Goal: Use online tool/utility: Utilize a website feature to perform a specific function

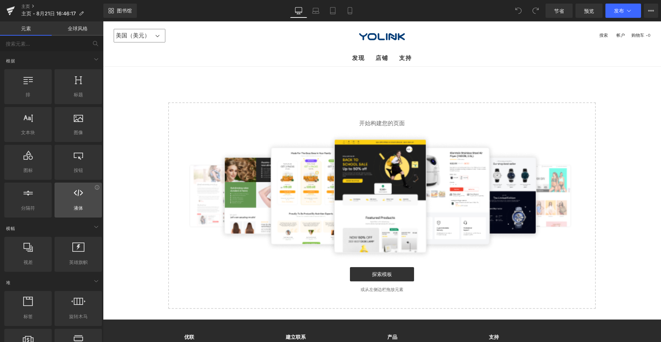
scroll to position [36, 0]
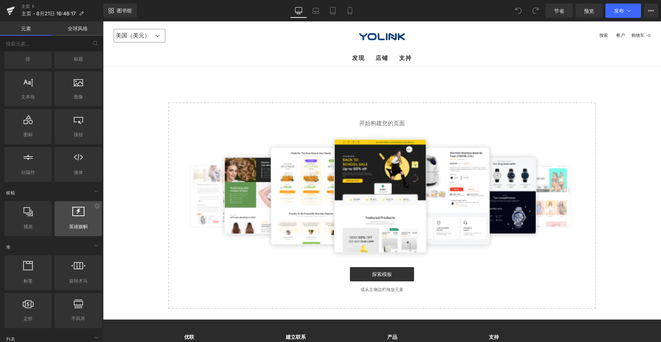
click at [95, 208] on div at bounding box center [78, 215] width 43 height 16
click at [384, 278] on link "探索模板" at bounding box center [382, 274] width 64 height 14
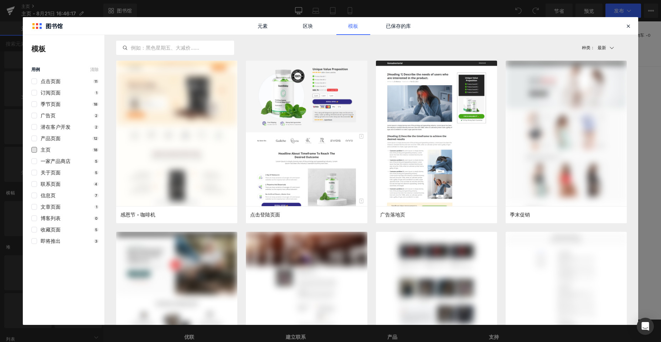
click at [41, 150] on font "主页" at bounding box center [46, 149] width 10 height 6
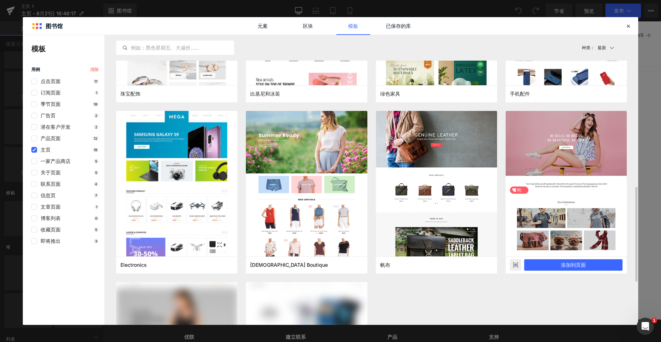
scroll to position [534, 0]
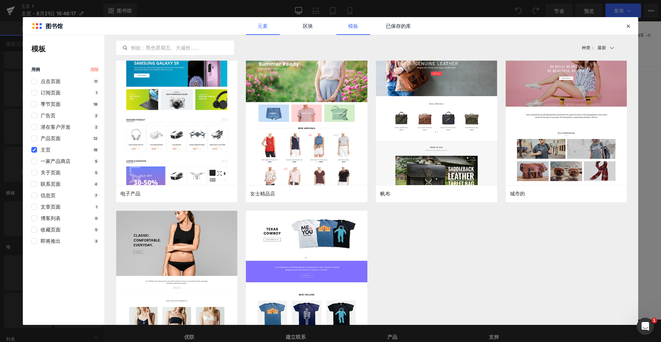
click at [264, 27] on font "元素" at bounding box center [263, 26] width 10 height 6
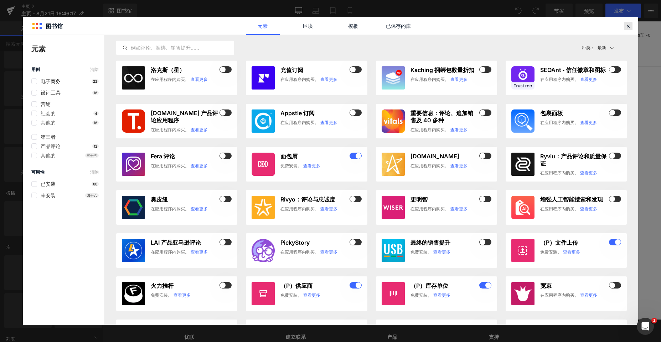
click at [626, 27] on icon at bounding box center [628, 26] width 6 height 6
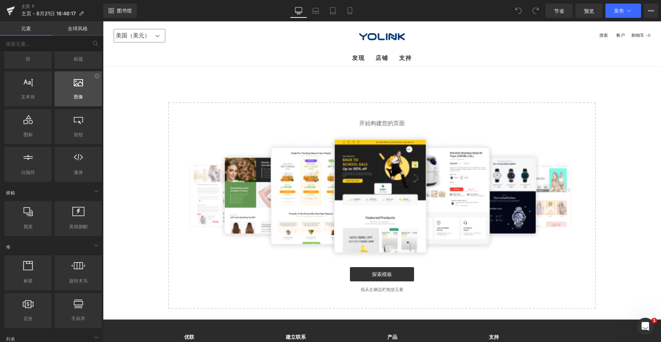
scroll to position [0, 0]
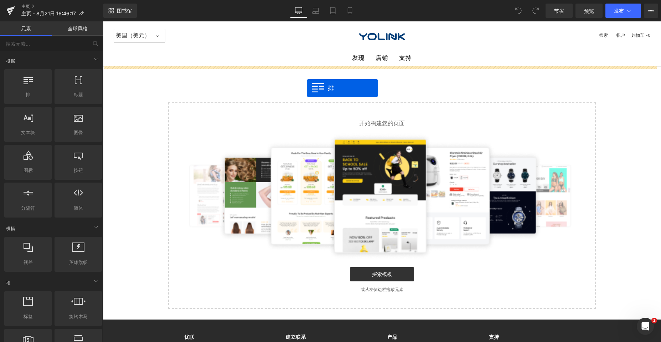
drag, startPoint x: 134, startPoint y: 114, endPoint x: 307, endPoint y: 88, distance: 175.0
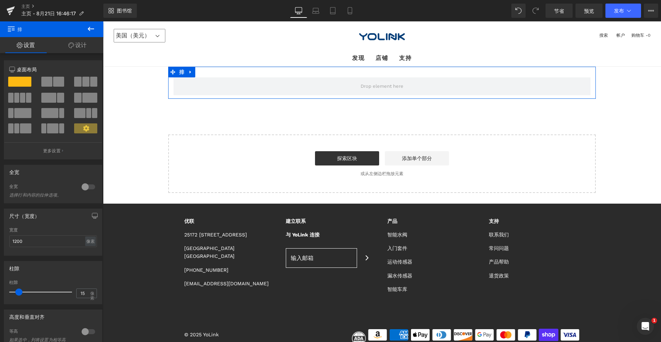
click at [78, 45] on font "设计" at bounding box center [80, 44] width 11 height 7
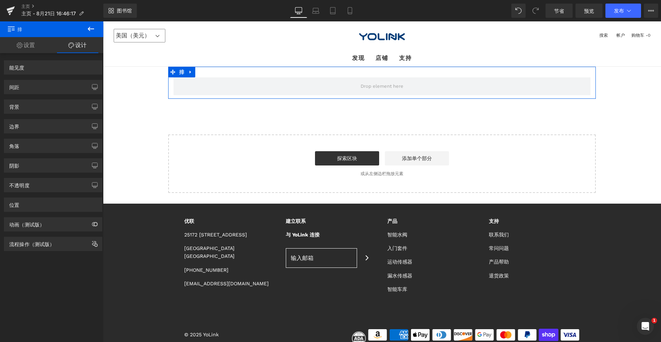
click at [22, 47] on icon at bounding box center [20, 45] width 6 height 6
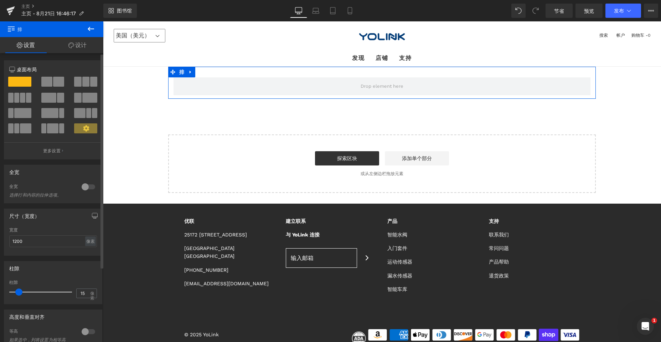
click at [18, 98] on span at bounding box center [16, 98] width 5 height 10
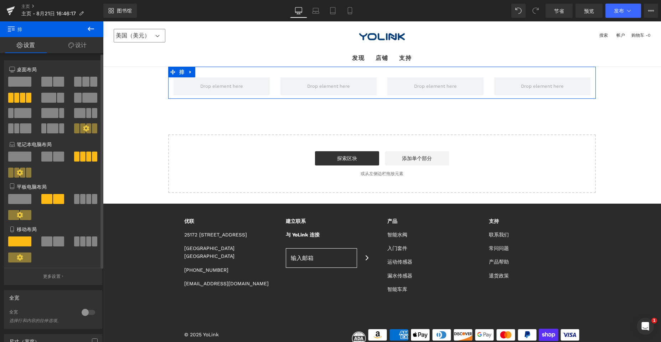
click at [26, 76] on div at bounding box center [53, 107] width 88 height 69
click at [21, 78] on span at bounding box center [19, 82] width 23 height 10
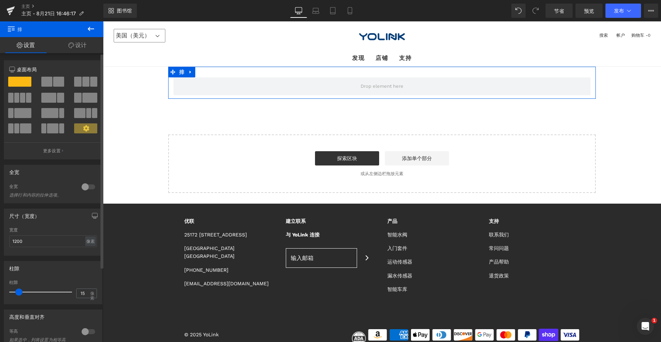
click at [23, 129] on span at bounding box center [25, 128] width 11 height 10
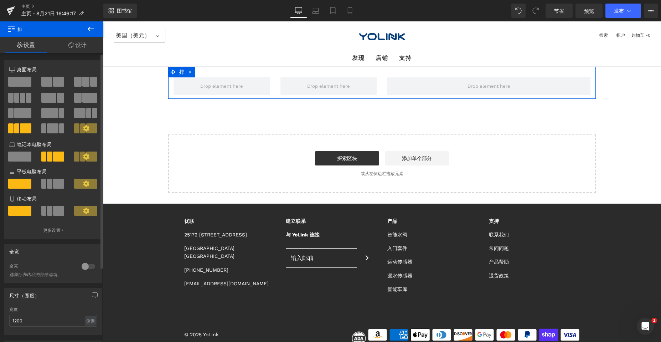
click at [22, 82] on span at bounding box center [19, 82] width 23 height 10
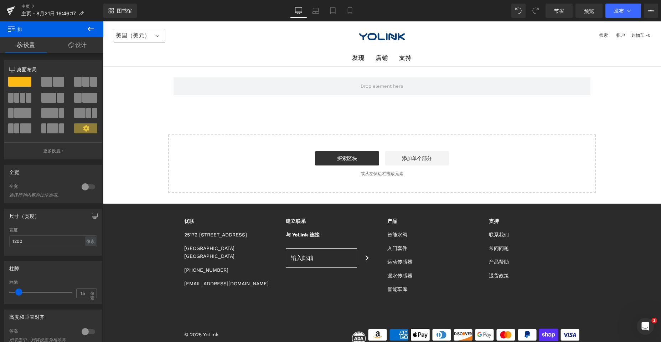
click at [88, 30] on icon at bounding box center [91, 29] width 6 height 4
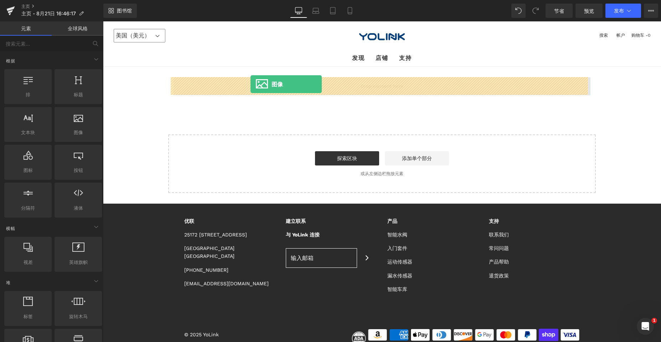
drag, startPoint x: 188, startPoint y: 140, endPoint x: 250, endPoint y: 84, distance: 83.7
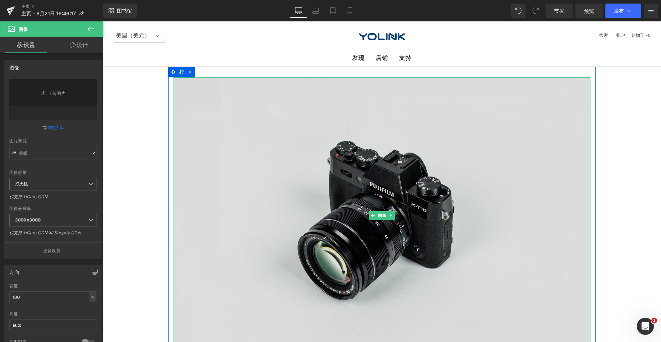
type input "//[DOMAIN_NAME][URL]"
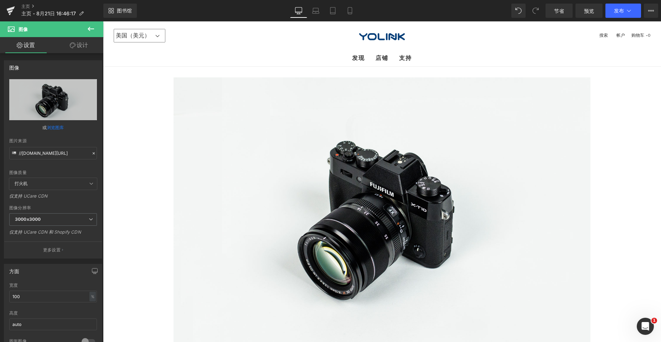
click at [91, 27] on icon at bounding box center [91, 29] width 9 height 9
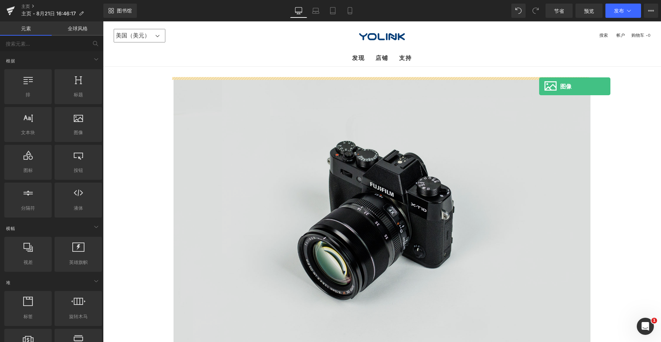
drag, startPoint x: 181, startPoint y: 143, endPoint x: 539, endPoint y: 86, distance: 362.5
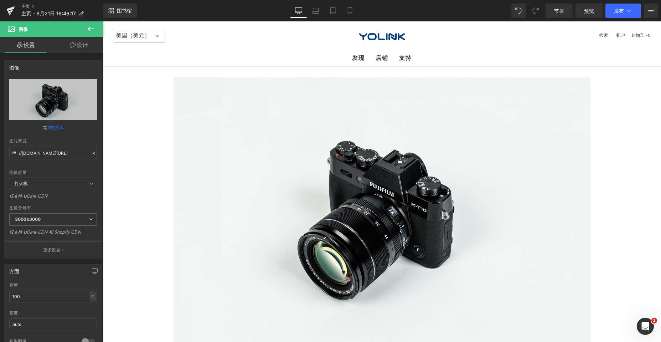
click at [92, 30] on icon at bounding box center [91, 29] width 9 height 9
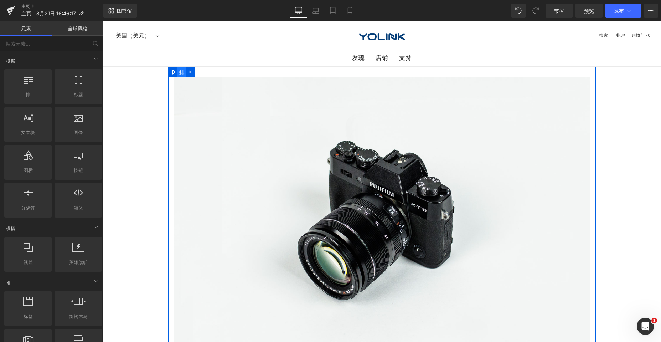
click at [179, 71] on font "排" at bounding box center [181, 72] width 5 height 6
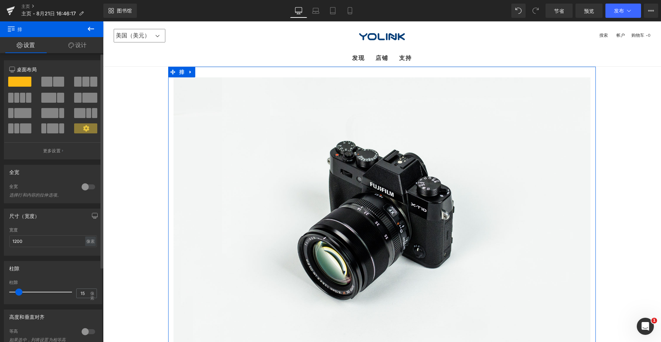
click at [85, 126] on icon at bounding box center [86, 128] width 6 height 6
click at [52, 150] on font "更多设置" at bounding box center [51, 150] width 17 height 5
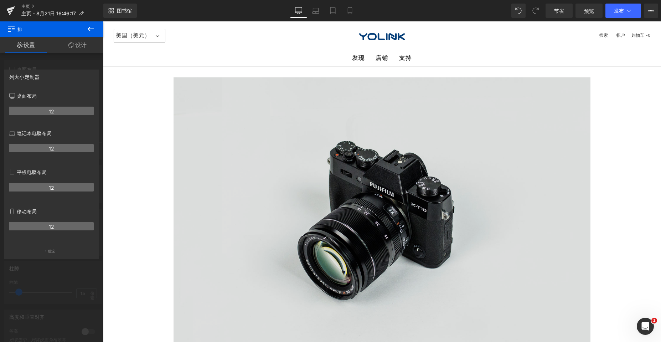
drag, startPoint x: 135, startPoint y: 56, endPoint x: 258, endPoint y: 120, distance: 138.3
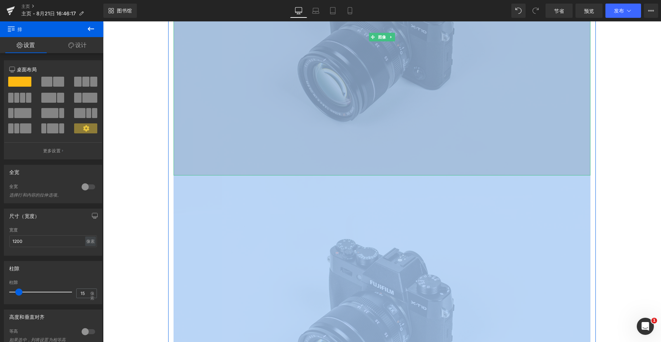
scroll to position [321, 0]
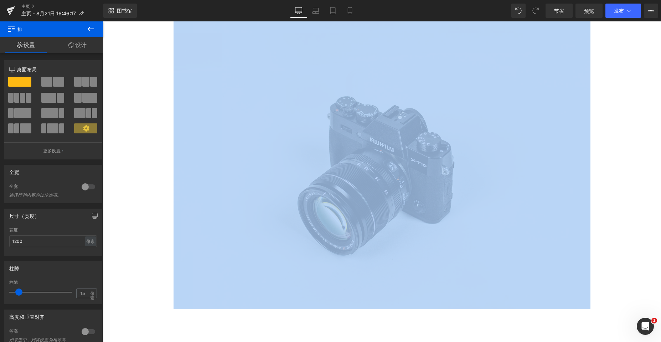
click at [617, 148] on div "图像 图像 排 选择布局" at bounding box center [382, 76] width 558 height 660
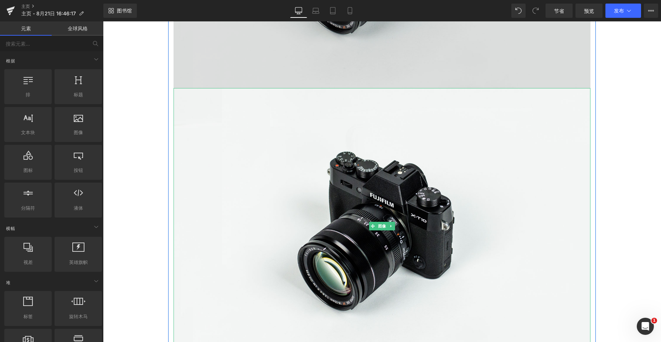
scroll to position [178, 0]
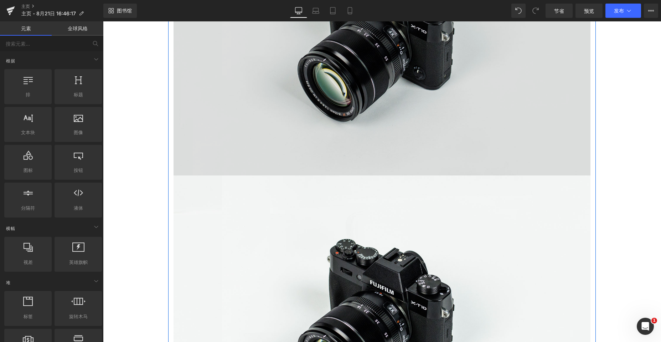
click at [382, 129] on img at bounding box center [381, 37] width 417 height 276
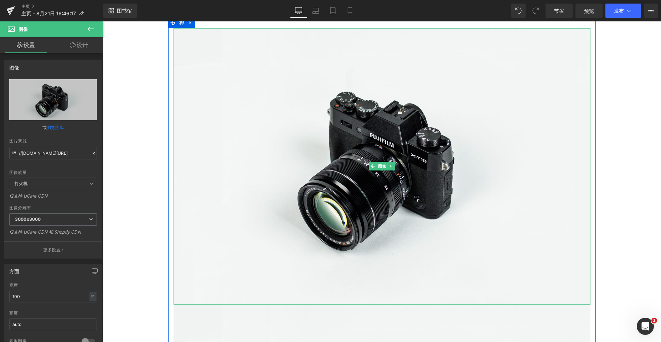
scroll to position [36, 0]
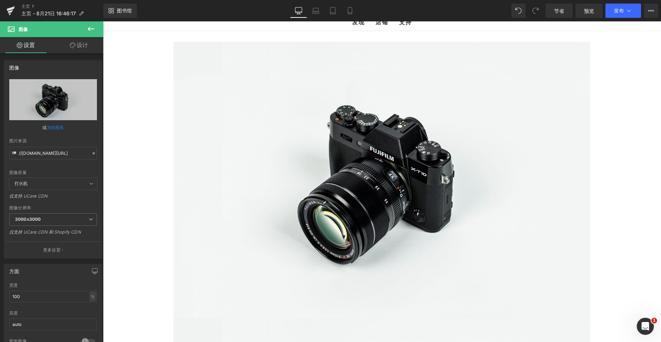
click at [90, 28] on icon at bounding box center [91, 29] width 9 height 9
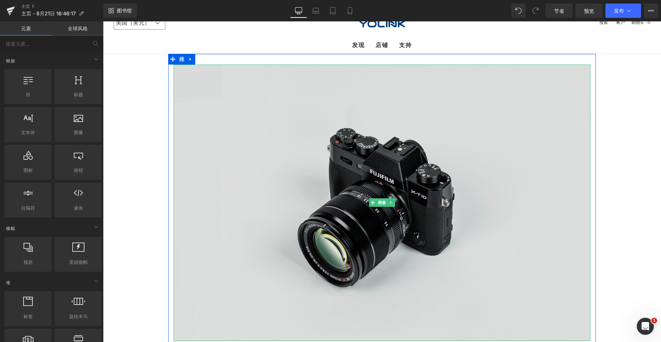
scroll to position [0, 0]
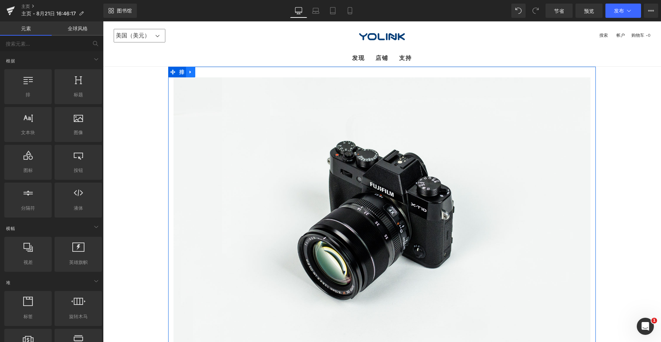
click at [190, 72] on icon at bounding box center [190, 71] width 5 height 5
click at [179, 72] on font "排" at bounding box center [181, 72] width 5 height 6
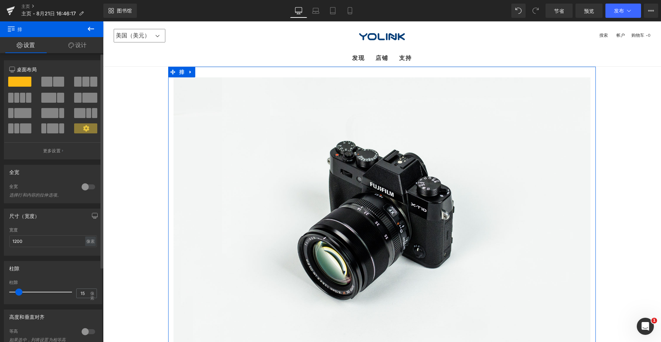
click at [83, 185] on div at bounding box center [88, 186] width 17 height 11
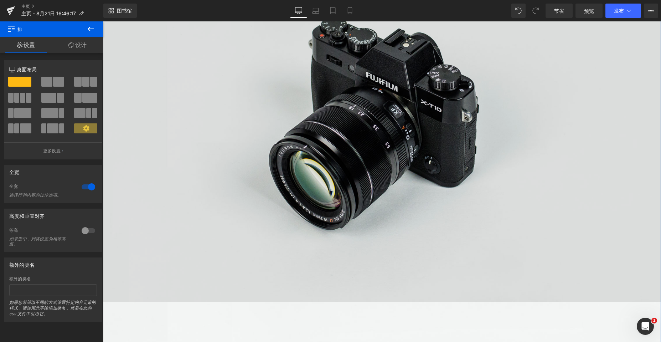
scroll to position [142, 0]
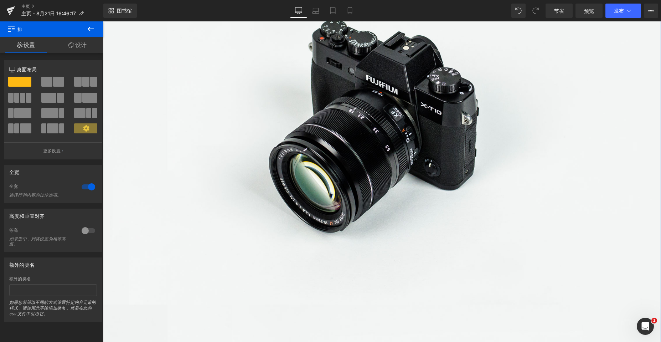
click at [82, 230] on div at bounding box center [88, 230] width 17 height 11
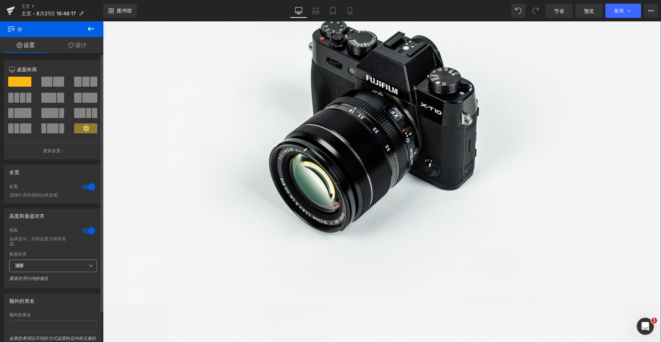
click at [82, 265] on span "顶部" at bounding box center [53, 265] width 88 height 12
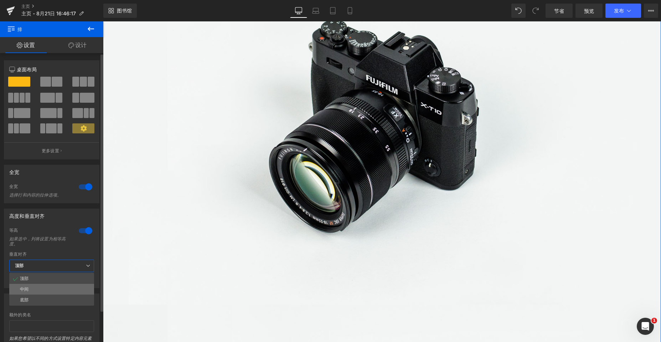
click at [36, 289] on li "中间" at bounding box center [51, 289] width 85 height 11
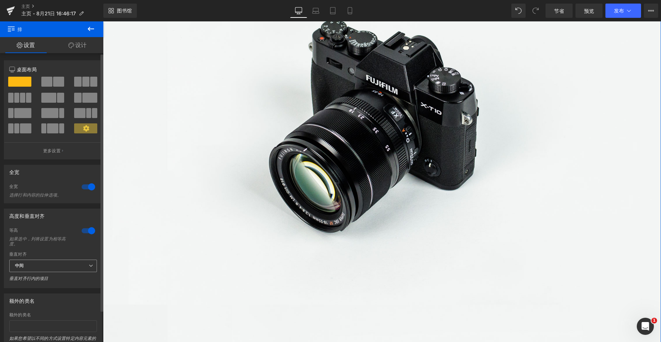
click at [52, 265] on span "中间" at bounding box center [53, 265] width 88 height 12
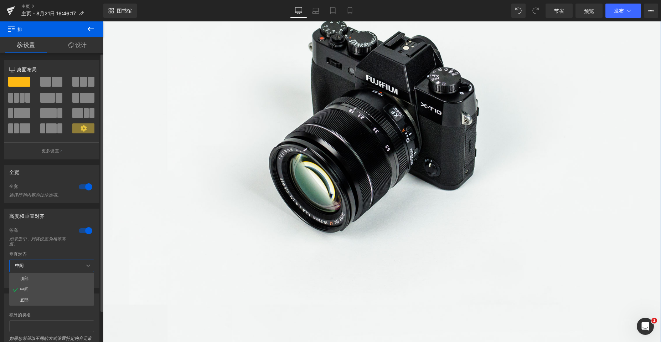
click at [36, 276] on li "顶部" at bounding box center [51, 278] width 85 height 11
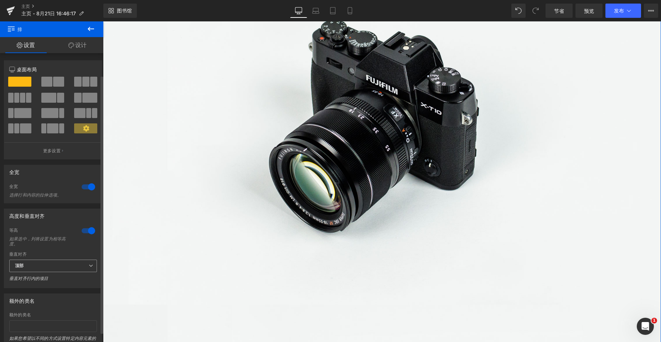
scroll to position [36, 0]
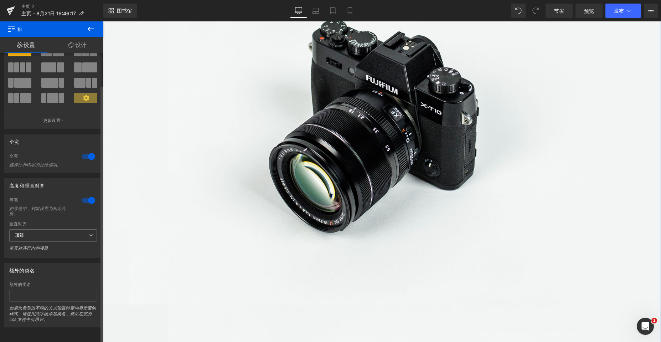
click at [88, 195] on div at bounding box center [88, 200] width 17 height 11
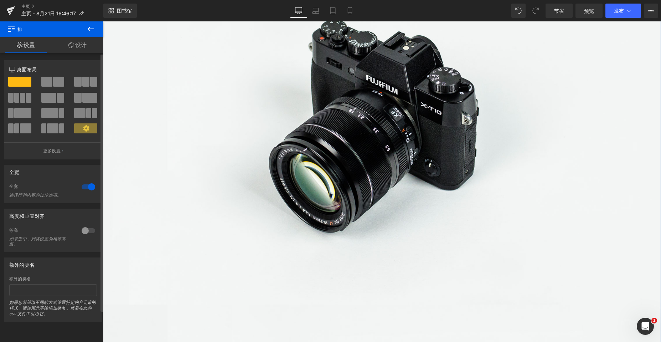
scroll to position [0, 0]
click at [20, 99] on span at bounding box center [22, 98] width 5 height 10
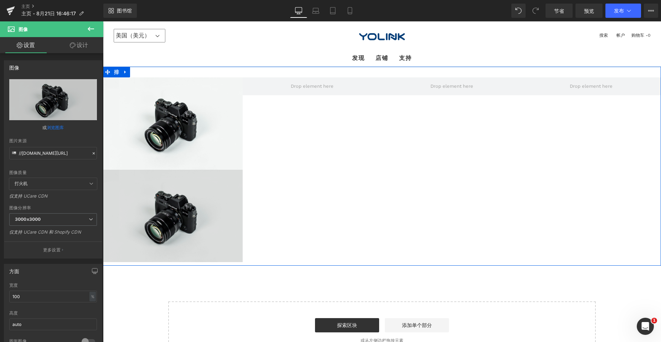
click at [194, 187] on img at bounding box center [173, 216] width 140 height 92
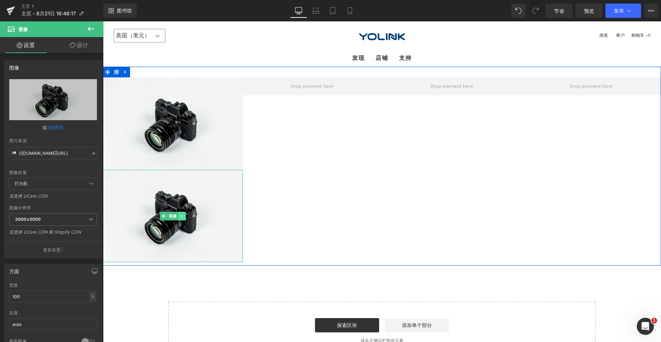
click at [181, 216] on icon at bounding box center [181, 215] width 1 height 2
click at [183, 217] on icon at bounding box center [185, 216] width 4 height 4
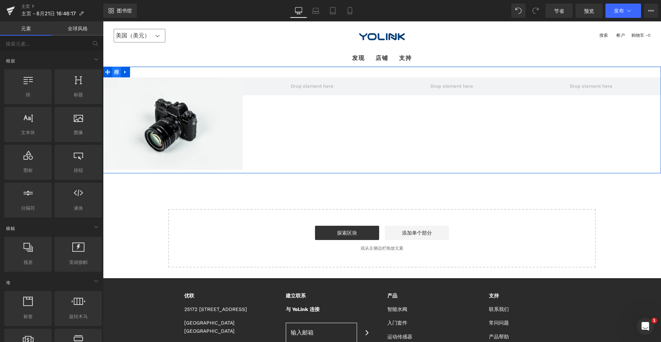
click at [114, 72] on font "排" at bounding box center [116, 72] width 5 height 6
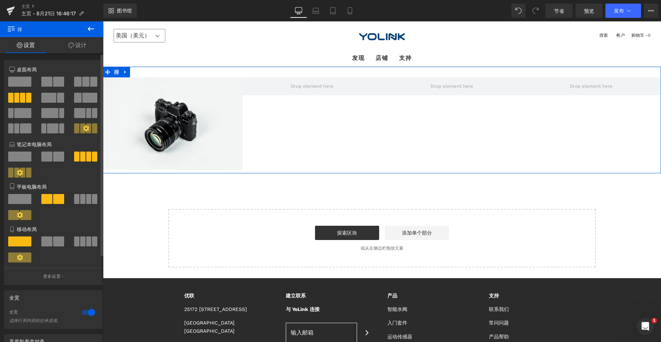
click at [20, 76] on div at bounding box center [53, 107] width 88 height 69
click at [18, 80] on span at bounding box center [19, 82] width 23 height 10
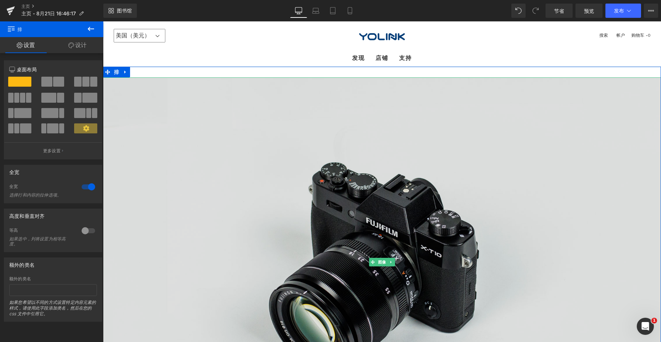
click at [359, 137] on img at bounding box center [382, 261] width 558 height 369
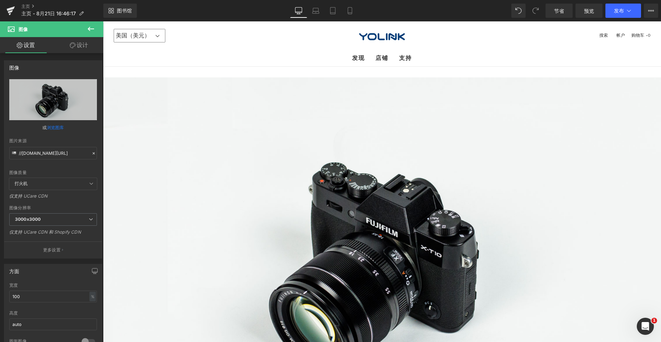
click at [88, 29] on icon at bounding box center [91, 29] width 6 height 4
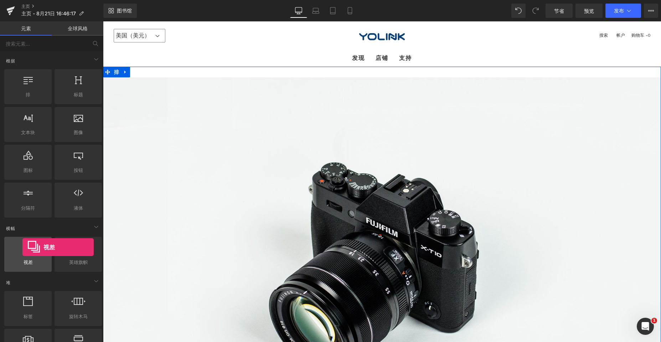
drag, startPoint x: 35, startPoint y: 258, endPoint x: 22, endPoint y: 247, distance: 16.9
click at [22, 247] on div "视差 横幅、幻灯片、英雄、图像、封面、视差、效果" at bounding box center [27, 254] width 47 height 35
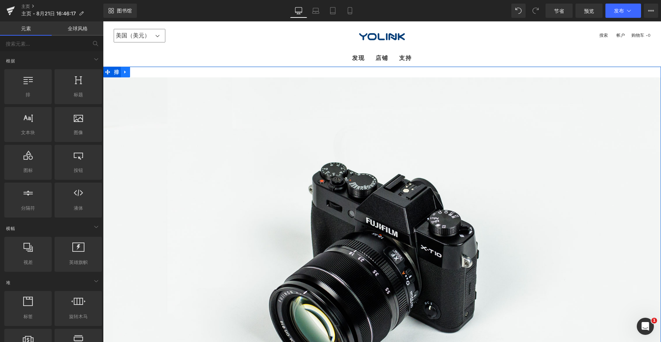
click at [123, 72] on icon at bounding box center [125, 71] width 5 height 5
click at [141, 70] on icon at bounding box center [143, 71] width 5 height 5
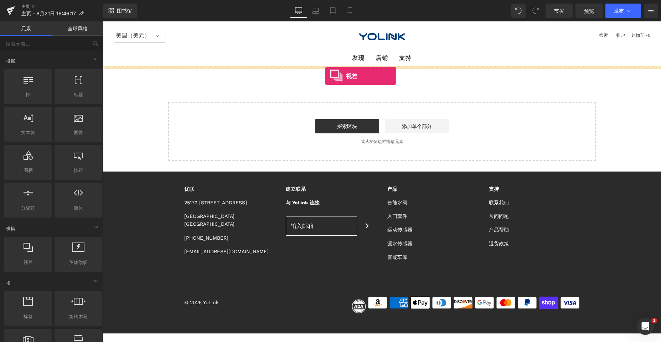
drag, startPoint x: 134, startPoint y: 279, endPoint x: 325, endPoint y: 76, distance: 278.5
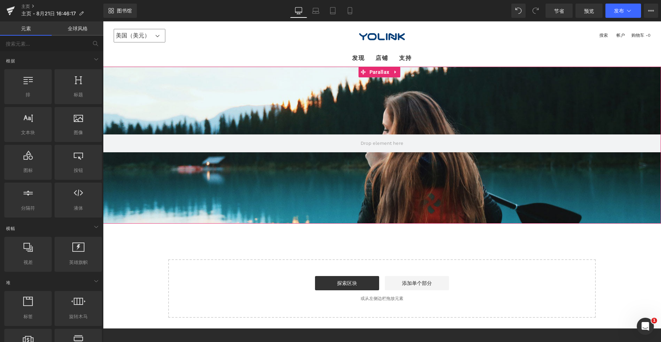
scroll to position [468, 553]
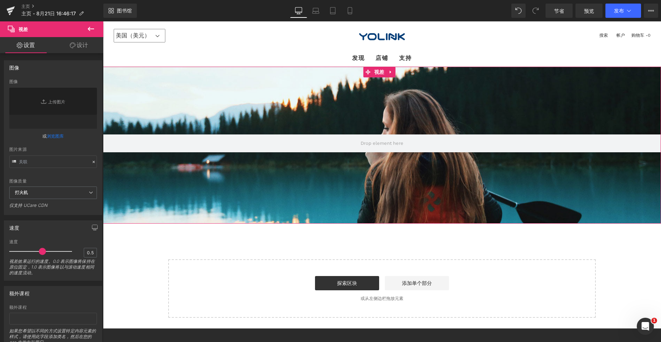
type input "[URL][DOMAIN_NAME]"
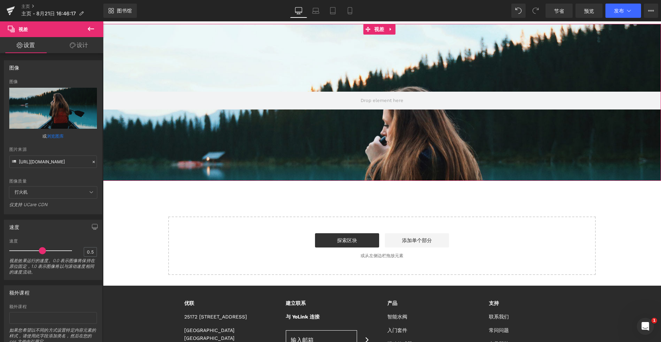
scroll to position [0, 0]
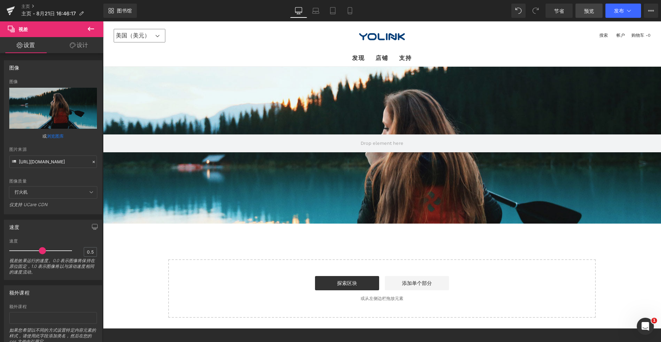
click at [589, 9] on font "预览" at bounding box center [589, 11] width 10 height 6
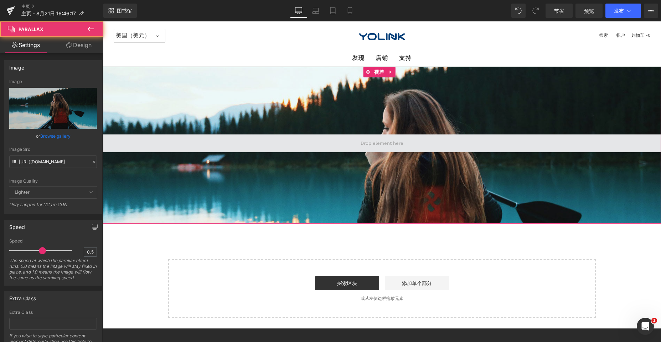
click at [317, 141] on span at bounding box center [382, 143] width 558 height 18
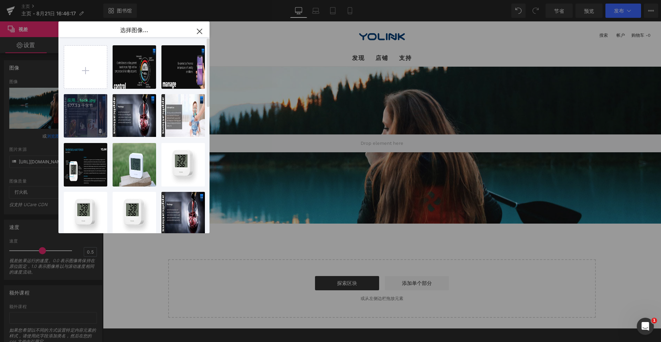
click at [80, 115] on div "应用...tock.jpg 577.33 千字节" at bounding box center [85, 115] width 43 height 43
type input "[URL][DOMAIN_NAME]"
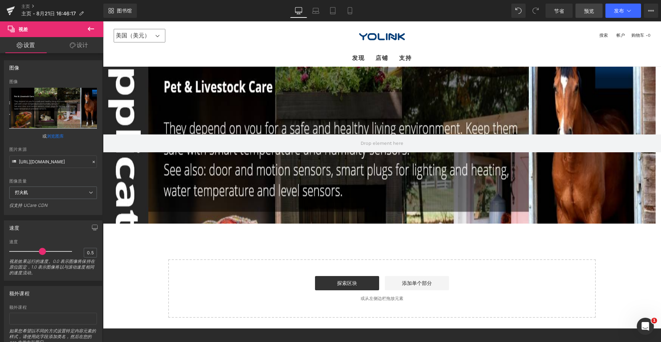
click at [592, 12] on font "预览" at bounding box center [589, 11] width 10 height 6
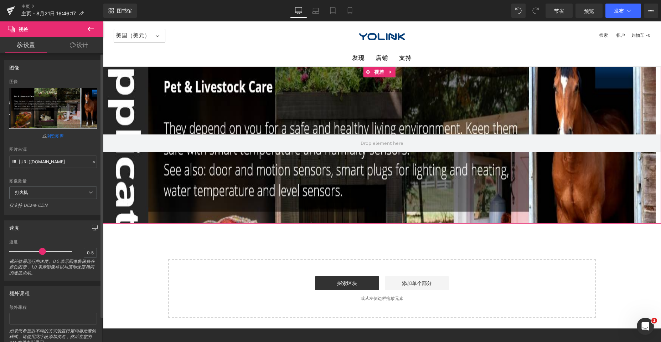
click at [92, 227] on icon "button" at bounding box center [95, 227] width 6 height 6
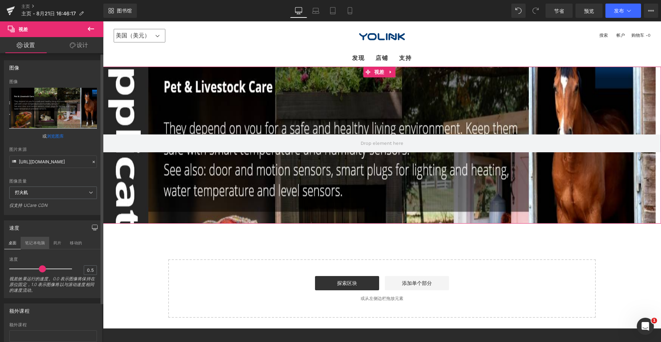
click at [34, 242] on font "笔记本电脑" at bounding box center [35, 242] width 20 height 5
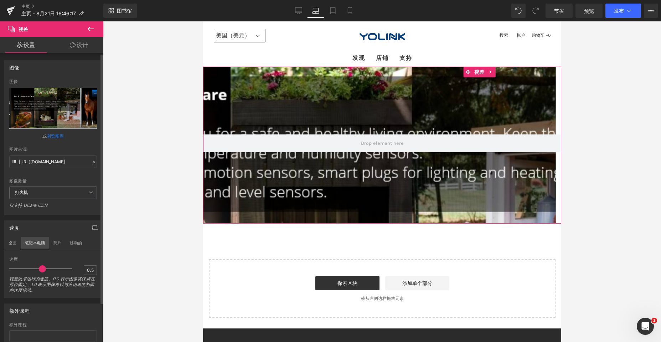
scroll to position [468, 353]
drag, startPoint x: 56, startPoint y: 240, endPoint x: 74, endPoint y: 240, distance: 18.5
click at [56, 240] on font "药片" at bounding box center [57, 242] width 8 height 5
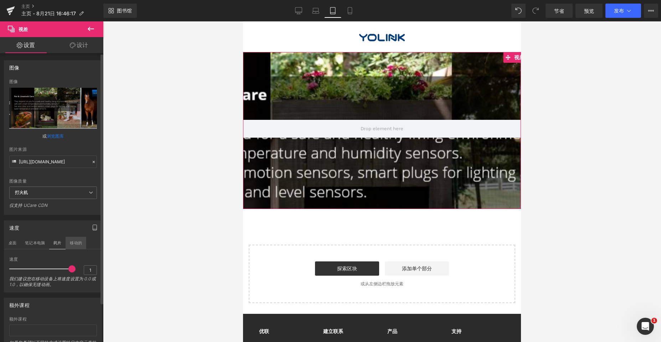
scroll to position [477, 273]
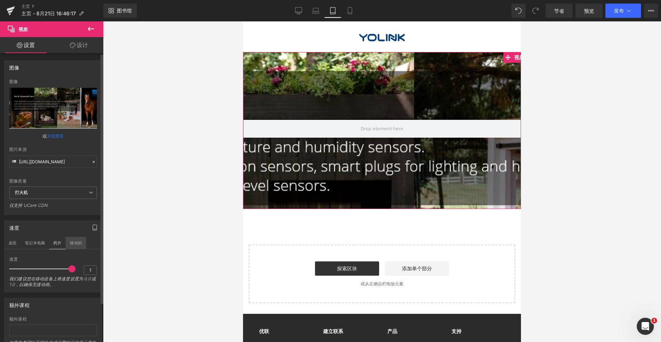
click at [76, 240] on font "移动的" at bounding box center [76, 242] width 12 height 5
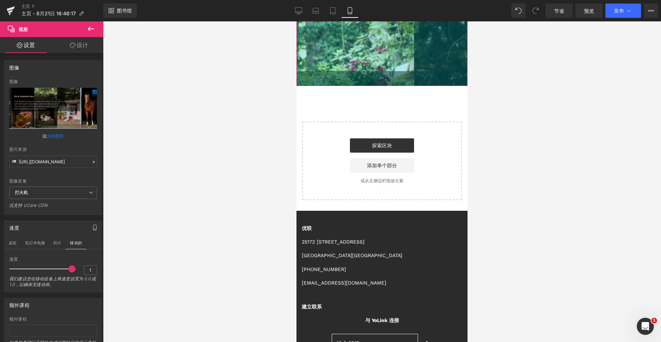
scroll to position [0, 0]
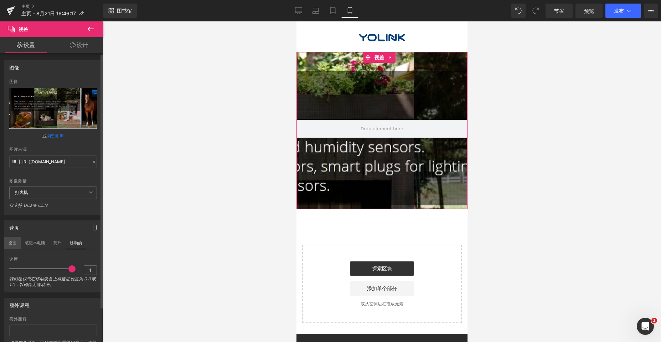
click at [10, 242] on font "桌面" at bounding box center [13, 242] width 8 height 5
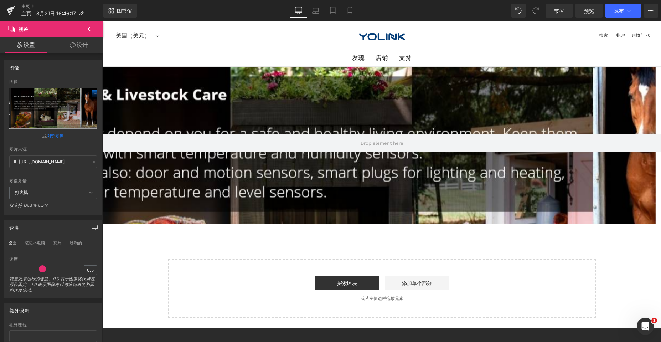
click at [87, 28] on icon at bounding box center [91, 29] width 9 height 9
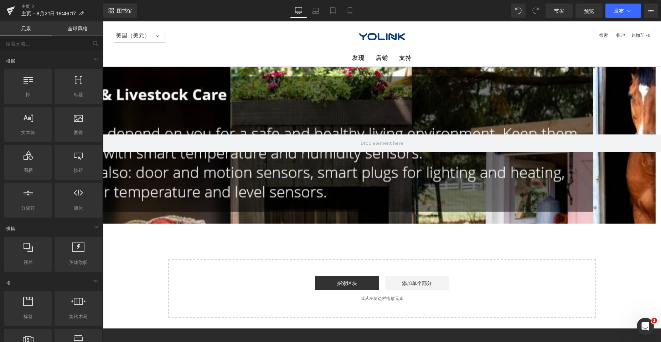
click at [103, 21] on div "190px" at bounding box center [103, 21] width 0 height 0
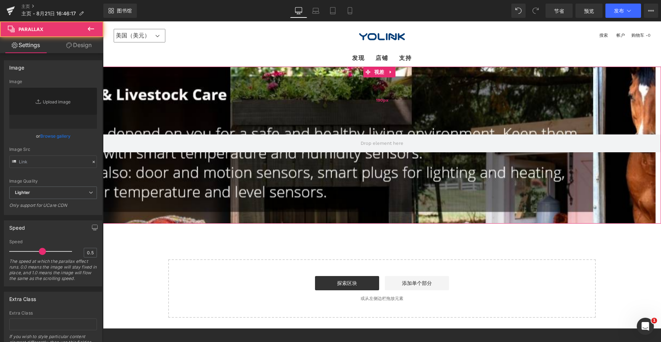
type input "[URL][DOMAIN_NAME]"
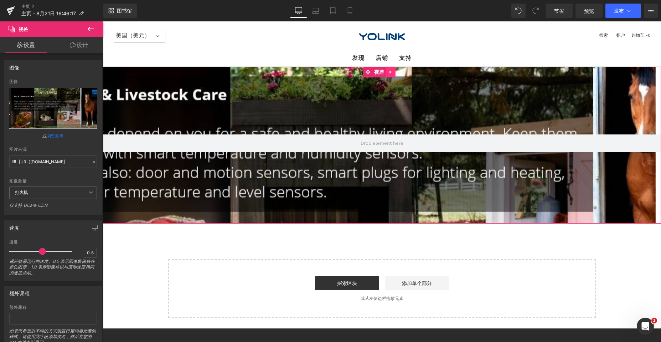
click at [388, 72] on icon at bounding box center [390, 71] width 5 height 5
click at [394, 72] on icon at bounding box center [395, 71] width 5 height 5
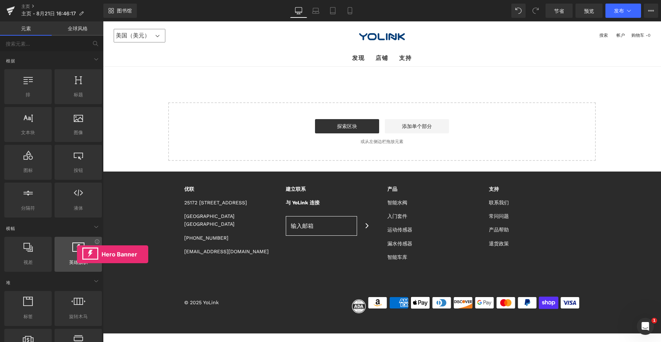
click at [77, 254] on div at bounding box center [78, 250] width 43 height 16
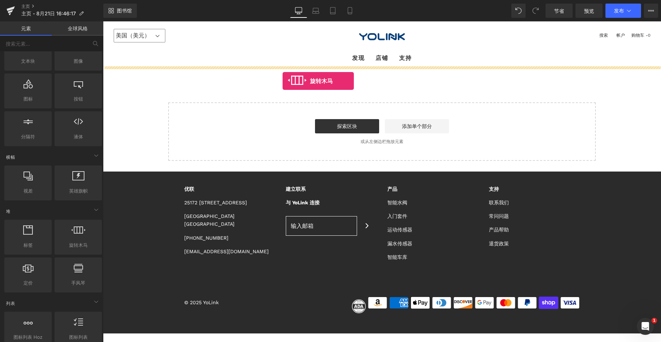
drag, startPoint x: 178, startPoint y: 257, endPoint x: 282, endPoint y: 81, distance: 204.4
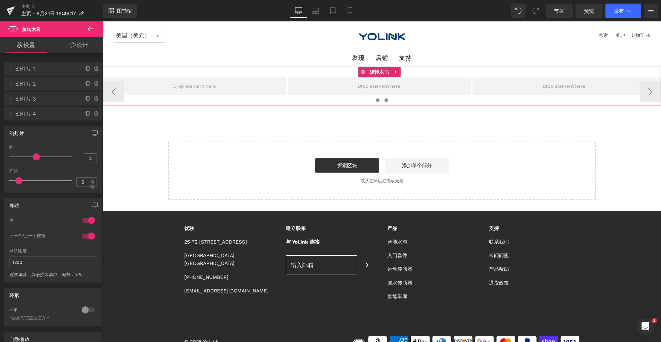
click at [384, 99] on span at bounding box center [386, 100] width 4 height 4
click at [10, 68] on icon at bounding box center [11, 69] width 6 height 6
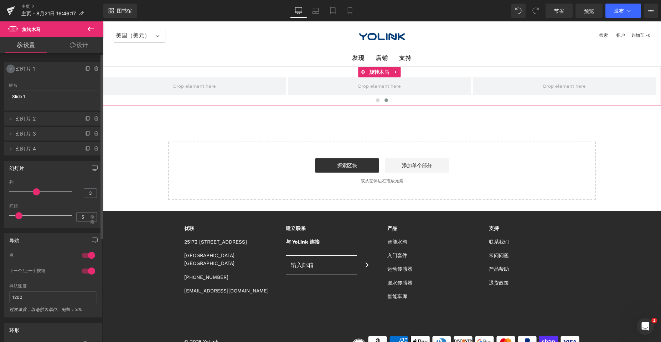
click at [10, 68] on icon at bounding box center [11, 68] width 2 height 1
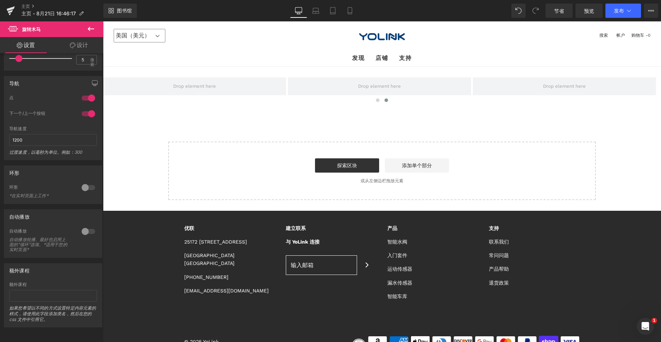
click at [90, 29] on icon at bounding box center [91, 29] width 6 height 4
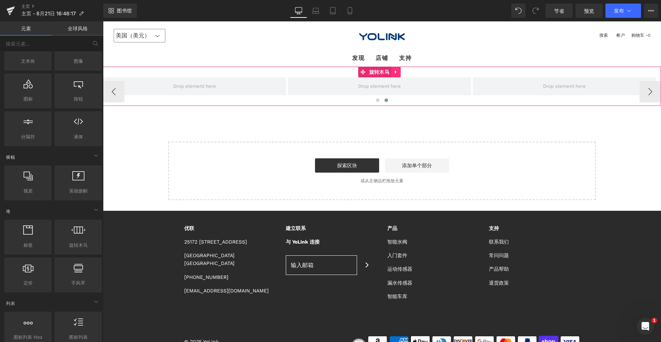
click at [396, 70] on icon at bounding box center [395, 71] width 5 height 5
click at [401, 72] on icon at bounding box center [400, 71] width 5 height 5
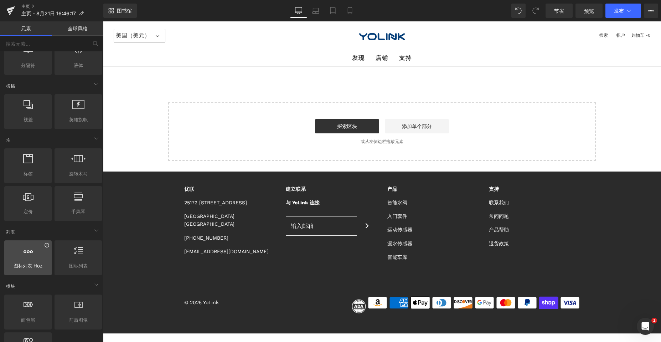
click at [45, 247] on icon at bounding box center [47, 245] width 4 height 4
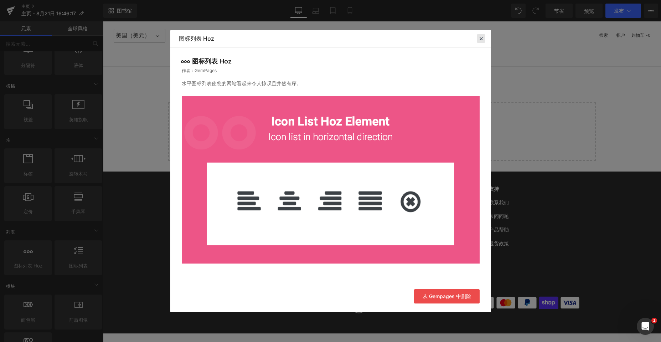
drag, startPoint x: 480, startPoint y: 41, endPoint x: 42, endPoint y: 151, distance: 451.8
click at [480, 41] on icon at bounding box center [481, 38] width 6 height 6
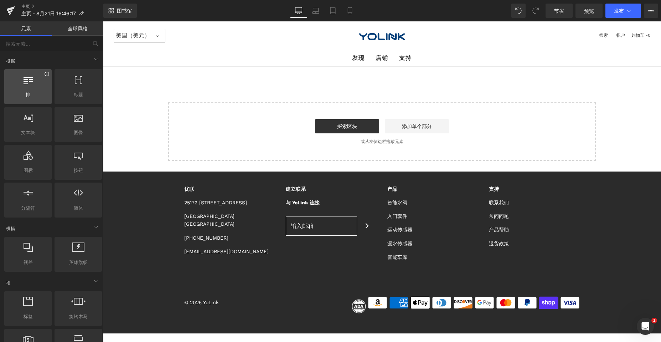
click at [46, 75] on icon at bounding box center [47, 74] width 4 height 4
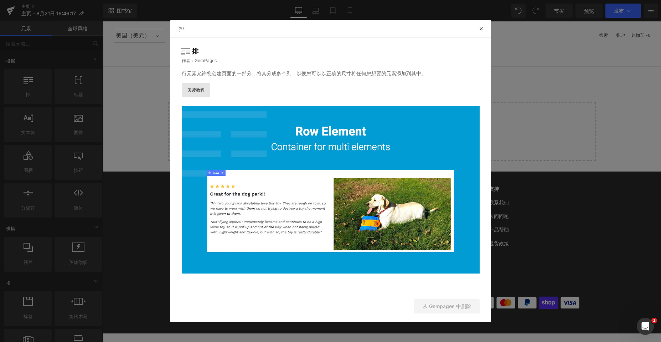
click at [198, 88] on font "阅读教程" at bounding box center [195, 89] width 17 height 5
click at [481, 28] on icon at bounding box center [481, 28] width 6 height 6
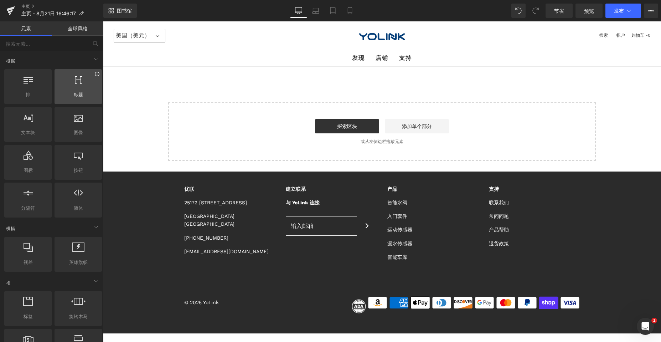
click at [94, 75] on icon at bounding box center [96, 73] width 5 height 5
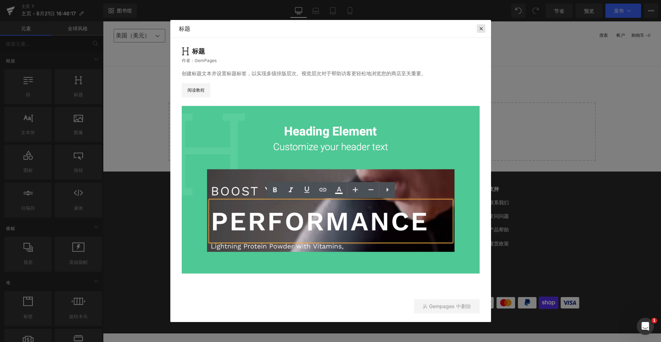
click at [483, 28] on icon at bounding box center [481, 28] width 6 height 6
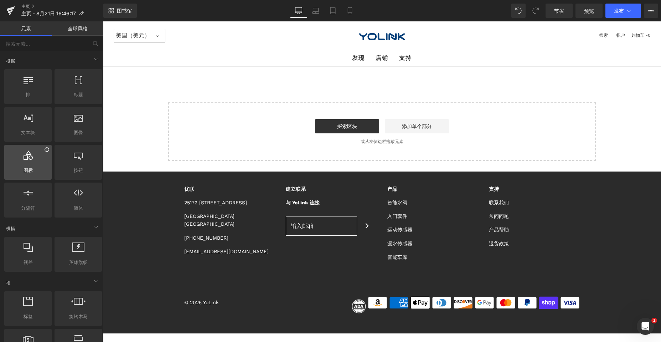
click at [45, 151] on icon at bounding box center [46, 149] width 5 height 5
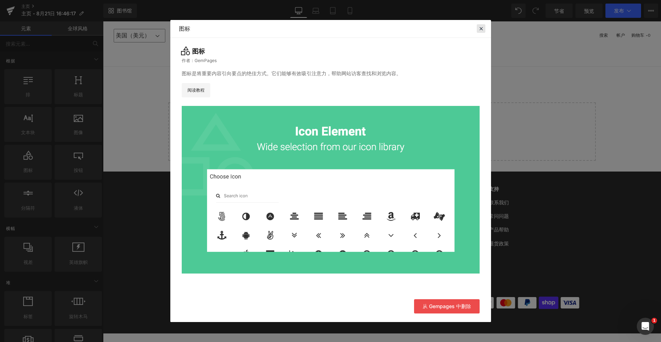
click at [481, 27] on icon at bounding box center [481, 28] width 6 height 6
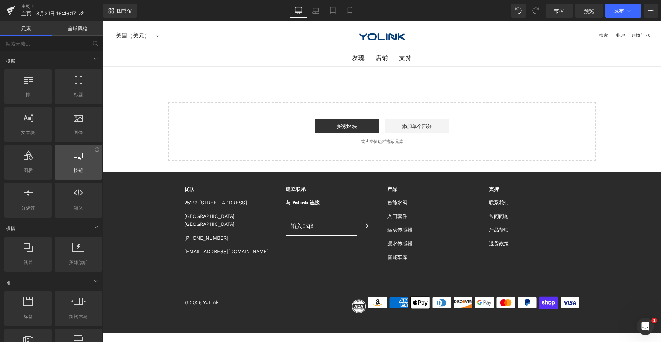
click at [95, 152] on div at bounding box center [78, 158] width 43 height 16
click at [94, 150] on icon at bounding box center [96, 149] width 5 height 5
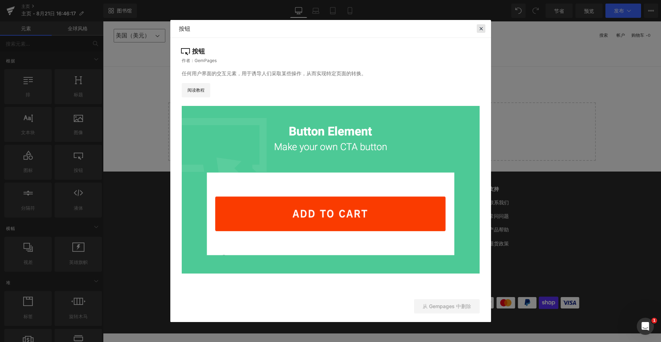
click at [481, 30] on icon at bounding box center [481, 28] width 6 height 6
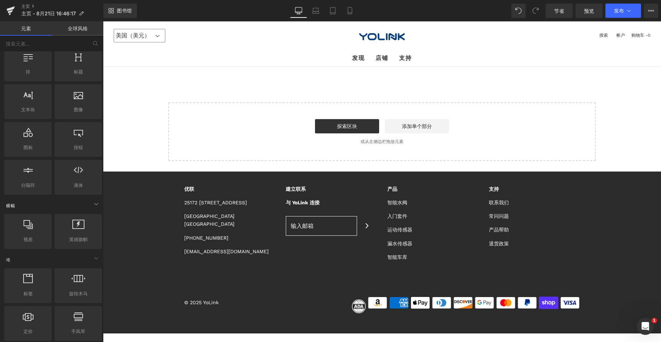
scroll to position [36, 0]
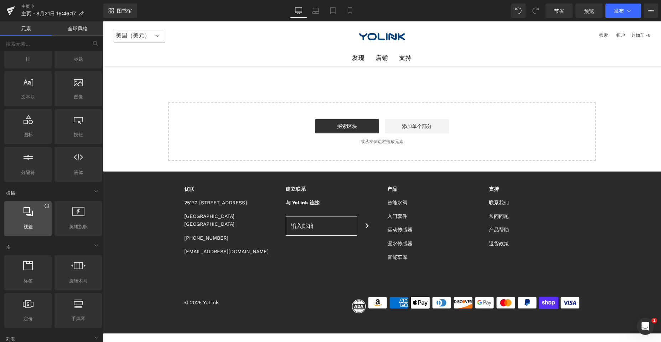
click at [45, 206] on icon at bounding box center [47, 205] width 4 height 4
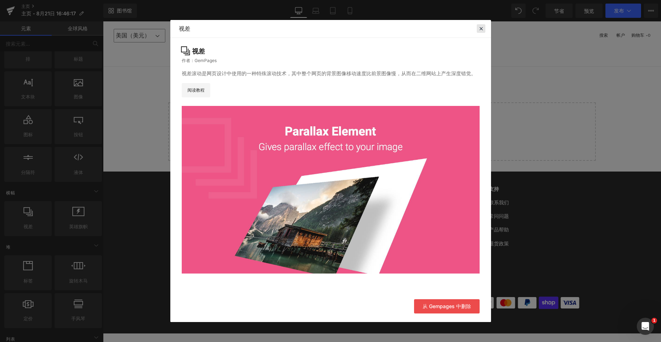
click at [483, 28] on icon at bounding box center [481, 28] width 6 height 6
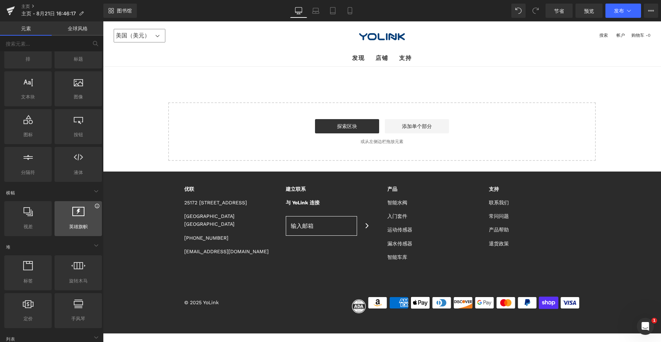
click at [95, 208] on icon at bounding box center [97, 205] width 4 height 4
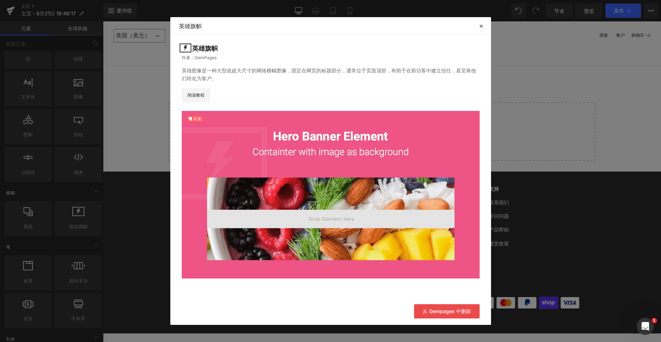
scroll to position [1, 0]
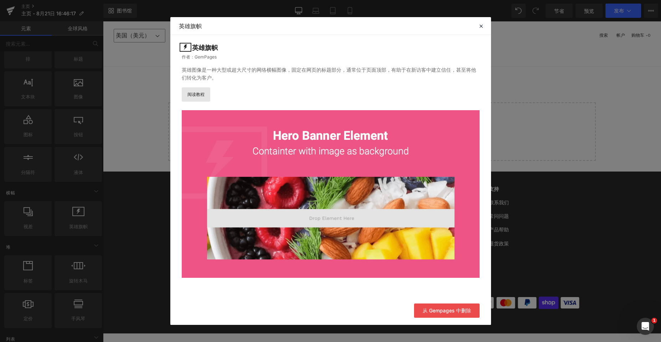
click at [207, 92] on link "阅读教程" at bounding box center [196, 94] width 28 height 14
click at [479, 25] on icon at bounding box center [481, 26] width 6 height 6
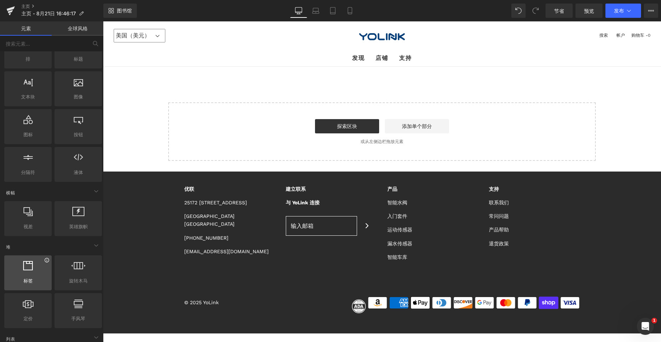
click at [46, 261] on icon at bounding box center [47, 260] width 4 height 4
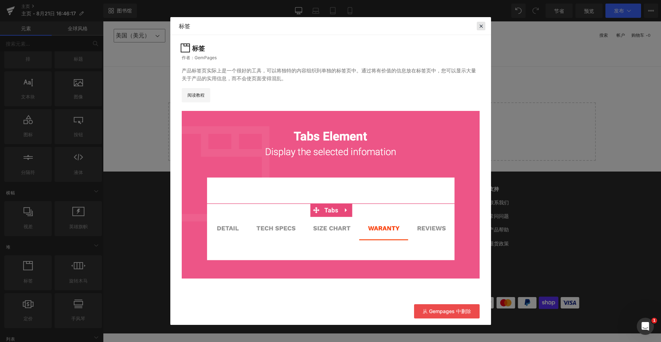
drag, startPoint x: 479, startPoint y: 24, endPoint x: 154, endPoint y: 164, distance: 353.8
click at [479, 24] on icon at bounding box center [481, 26] width 6 height 6
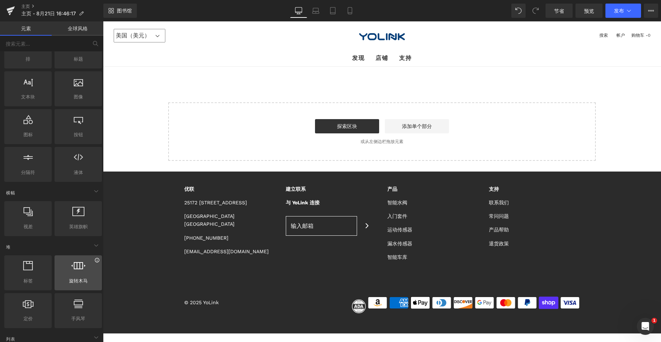
click at [94, 260] on icon at bounding box center [96, 259] width 5 height 5
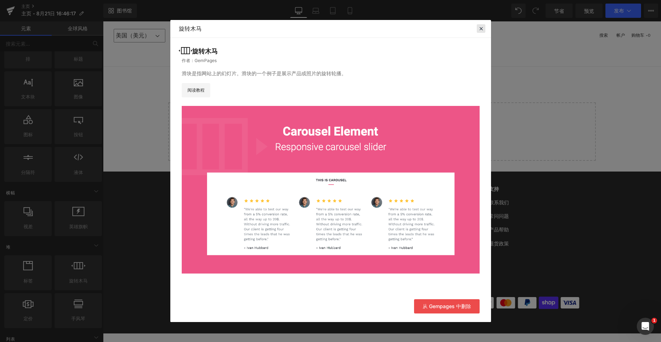
click at [480, 26] on icon at bounding box center [481, 28] width 6 height 6
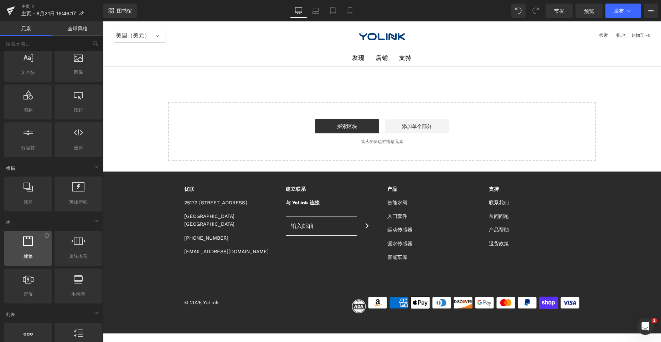
scroll to position [71, 0]
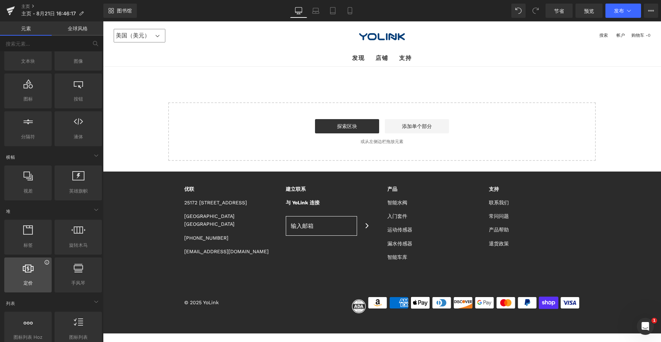
click at [46, 263] on icon at bounding box center [47, 262] width 4 height 4
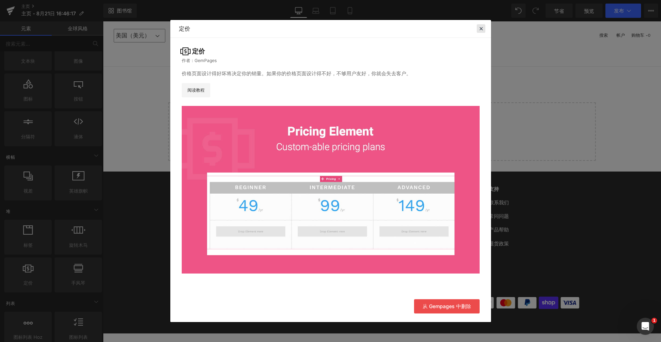
click at [480, 28] on icon at bounding box center [481, 28] width 6 height 6
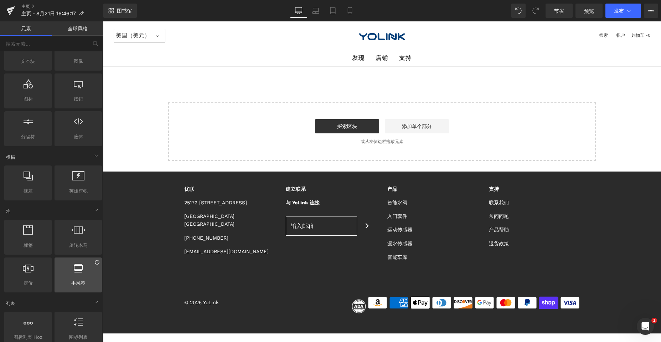
click at [95, 263] on icon at bounding box center [96, 261] width 5 height 5
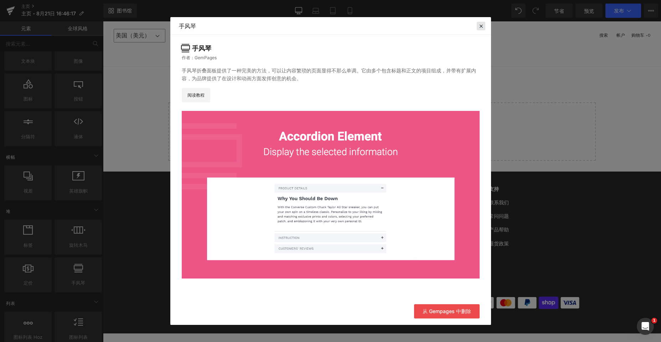
click at [479, 24] on icon at bounding box center [481, 26] width 6 height 6
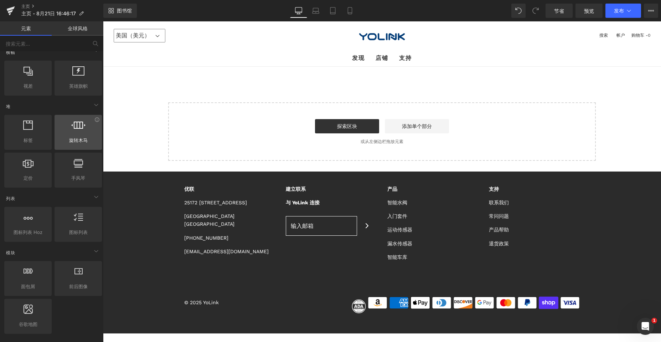
scroll to position [178, 0]
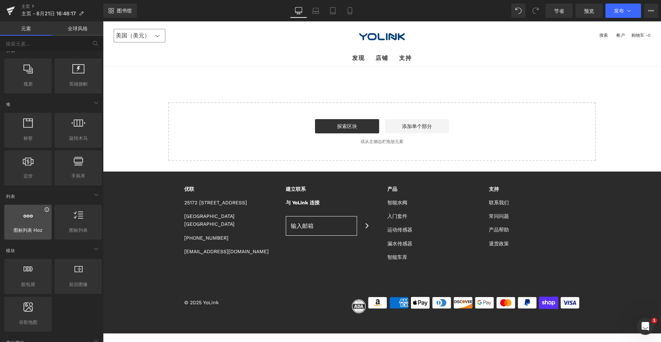
click at [45, 211] on icon at bounding box center [46, 209] width 5 height 5
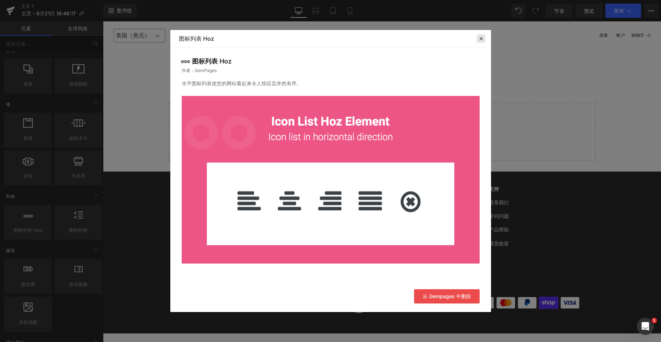
click at [481, 37] on icon at bounding box center [481, 38] width 6 height 6
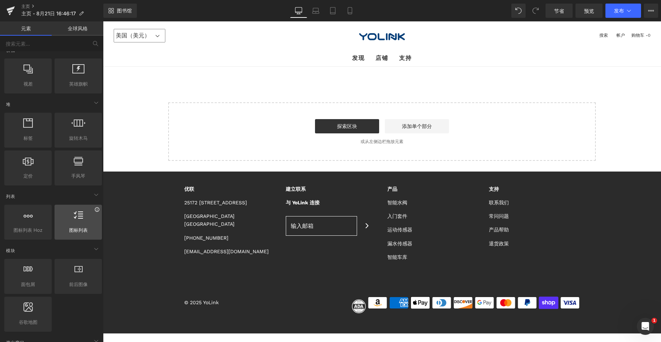
click at [94, 209] on icon at bounding box center [96, 209] width 5 height 5
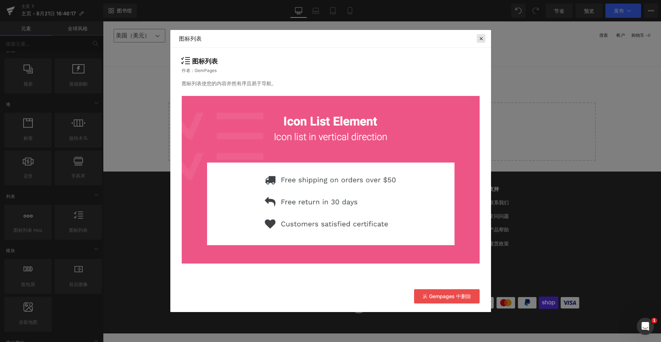
click at [481, 40] on icon at bounding box center [481, 38] width 6 height 6
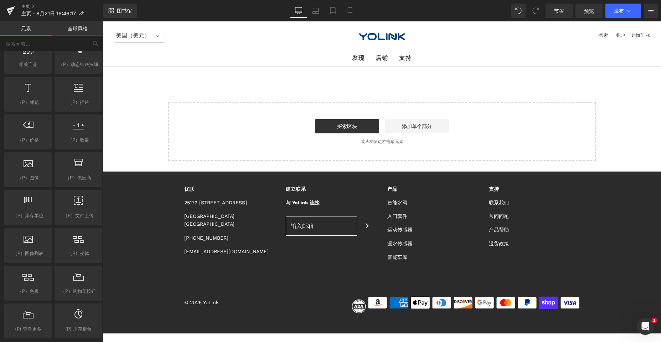
scroll to position [677, 0]
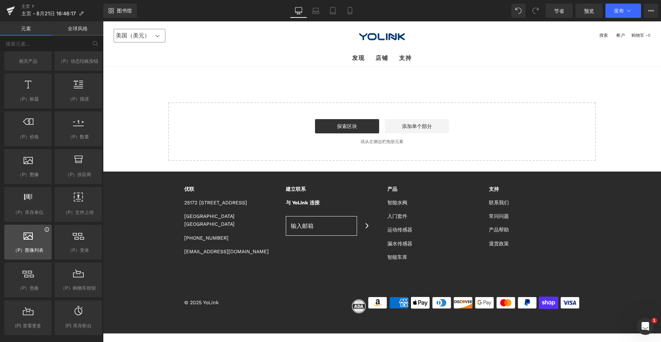
click at [48, 230] on icon at bounding box center [46, 229] width 5 height 5
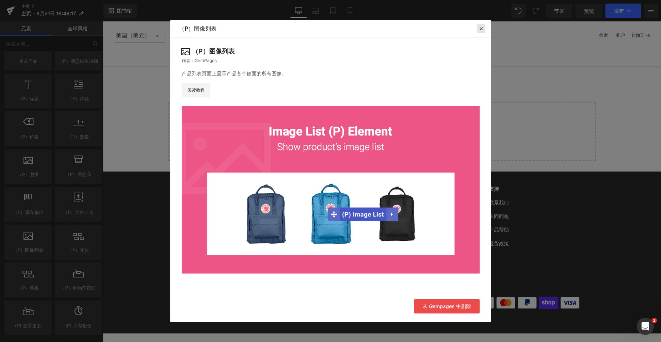
click at [481, 29] on icon at bounding box center [481, 28] width 6 height 6
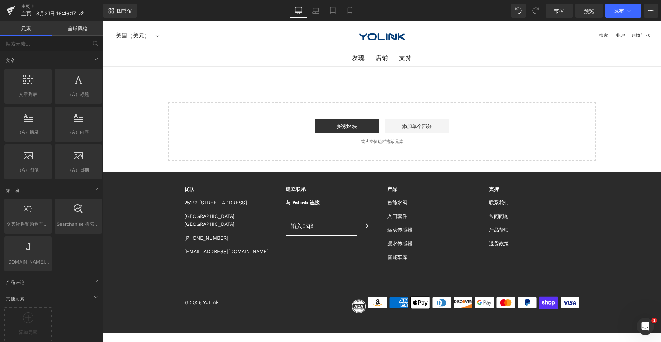
scroll to position [1357, 0]
click at [90, 275] on span at bounding box center [95, 280] width 11 height 11
click at [80, 31] on link "全球风格" at bounding box center [78, 28] width 52 height 14
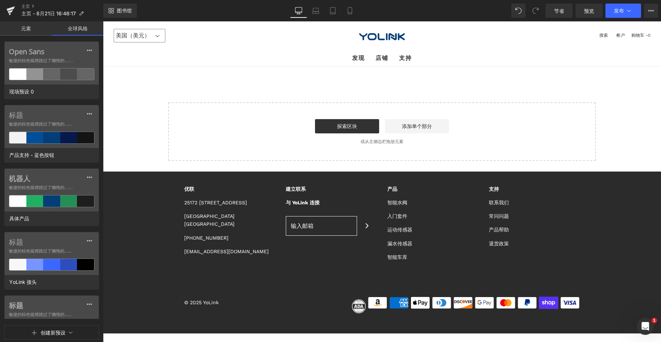
click at [26, 25] on font "元素" at bounding box center [26, 28] width 10 height 6
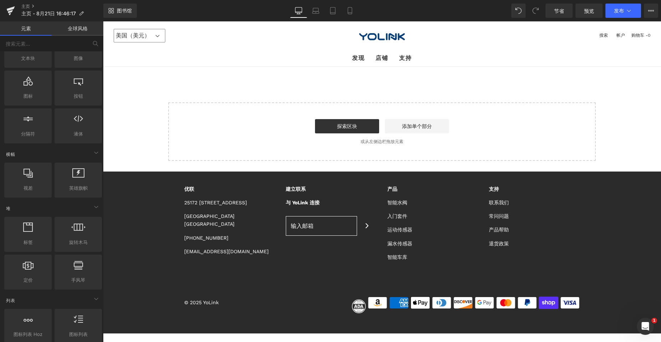
scroll to position [0, 0]
